Goal: Navigation & Orientation: Find specific page/section

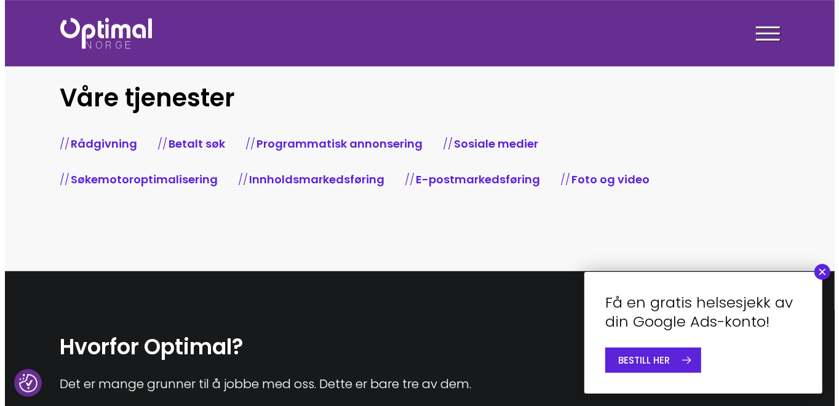
scroll to position [431, 0]
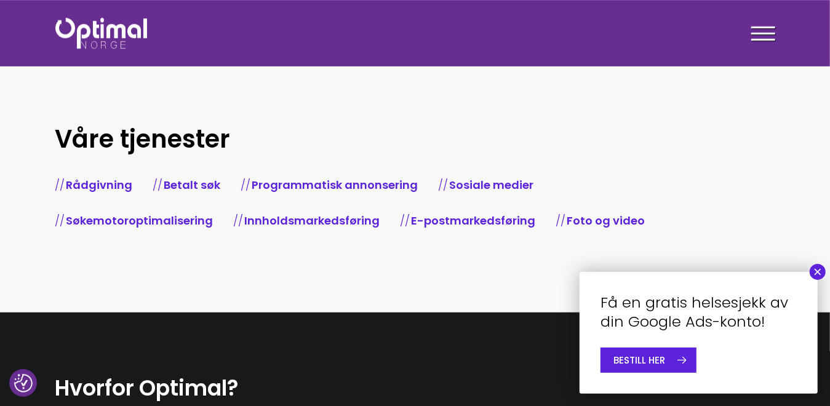
click at [765, 29] on div at bounding box center [763, 35] width 24 height 31
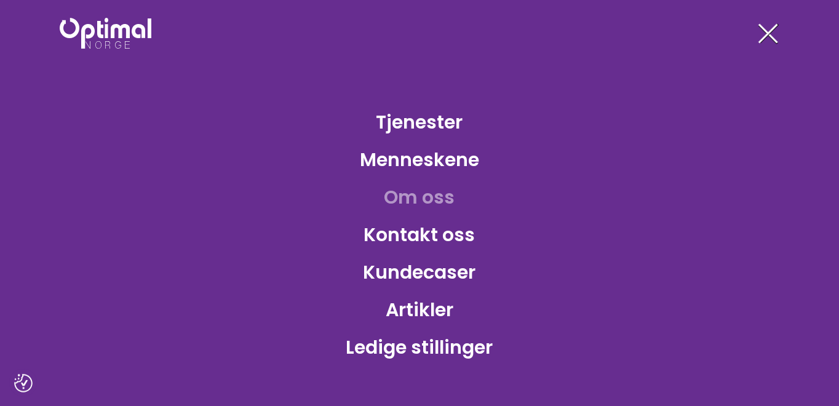
click at [430, 194] on link "Om oss" at bounding box center [420, 197] width 90 height 40
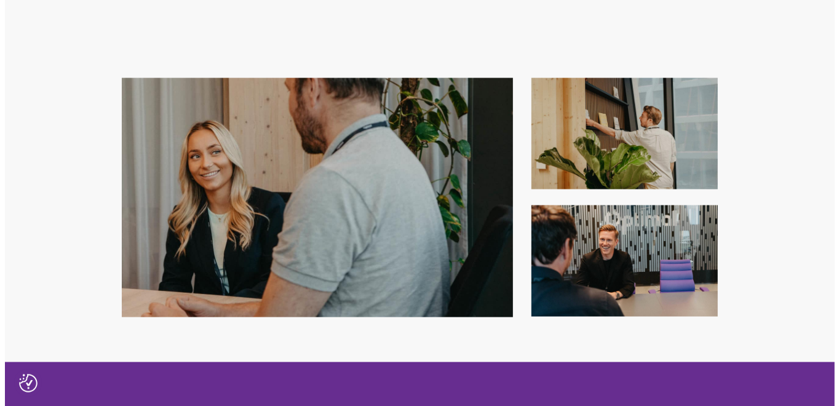
scroll to position [984, 0]
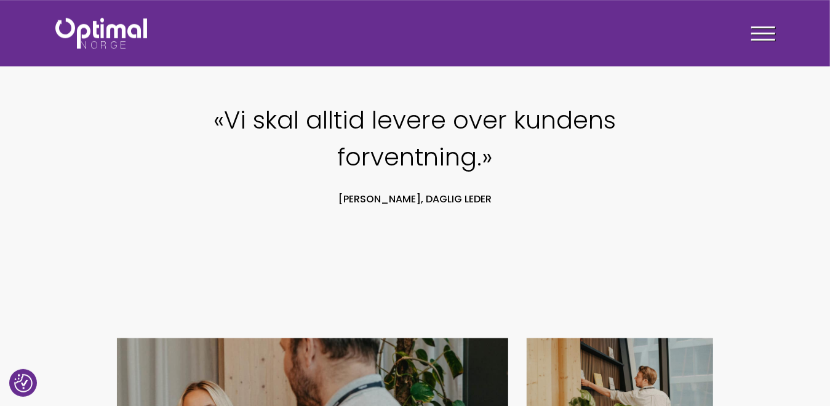
click at [755, 33] on span at bounding box center [763, 34] width 24 height 2
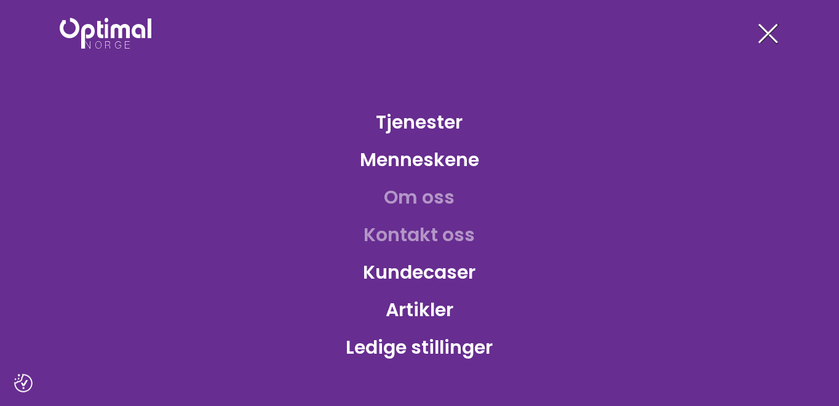
click at [426, 233] on link "Kontakt oss" at bounding box center [419, 235] width 131 height 40
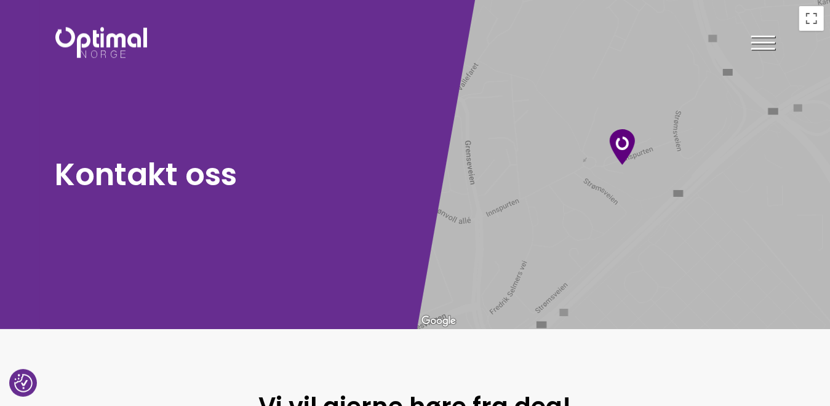
click at [760, 44] on div at bounding box center [763, 45] width 24 height 31
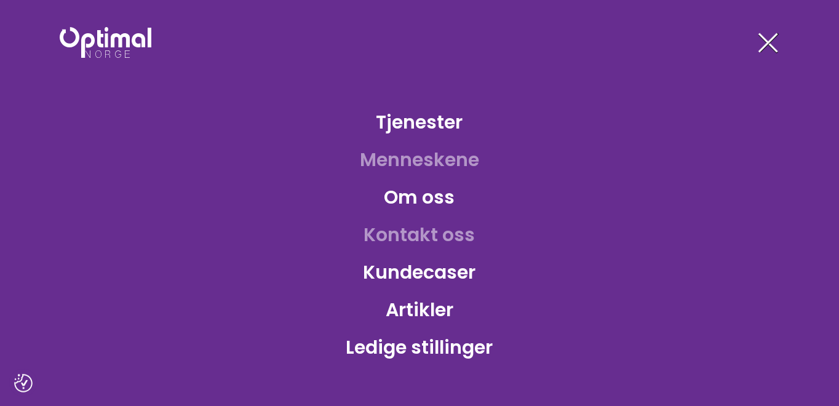
click at [419, 159] on link "Menneskene" at bounding box center [419, 160] width 139 height 40
